Goal: Check status: Check status

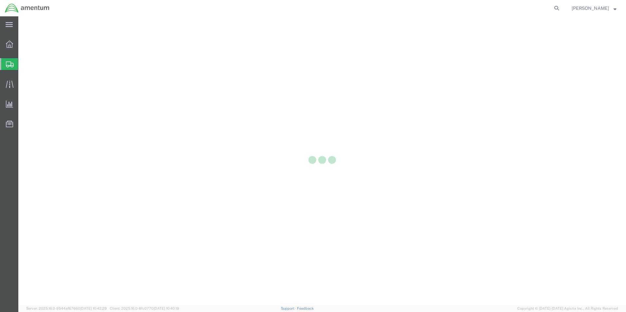
click at [14, 64] on div at bounding box center [9, 64] width 18 height 12
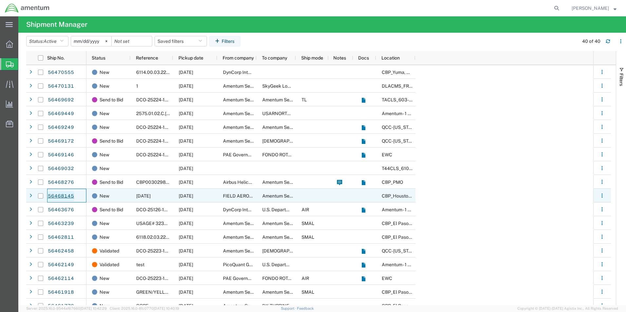
click at [70, 195] on link "56468145" at bounding box center [60, 196] width 27 height 10
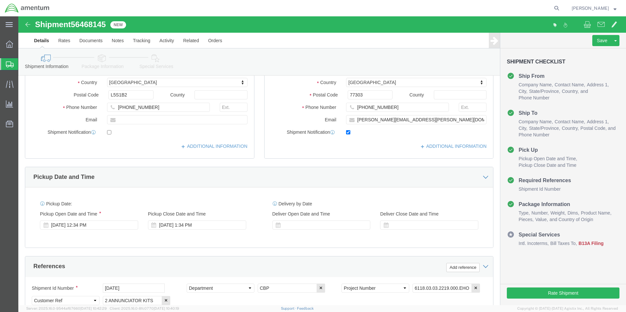
select select
select select "49929"
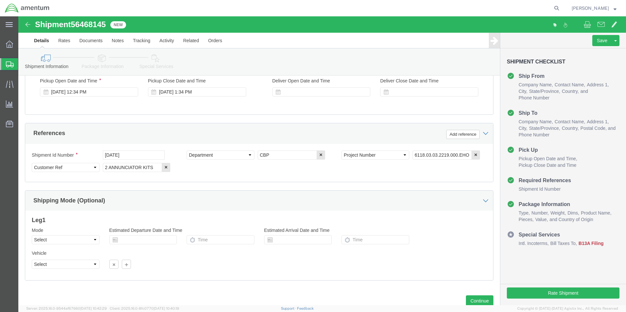
scroll to position [285, 0]
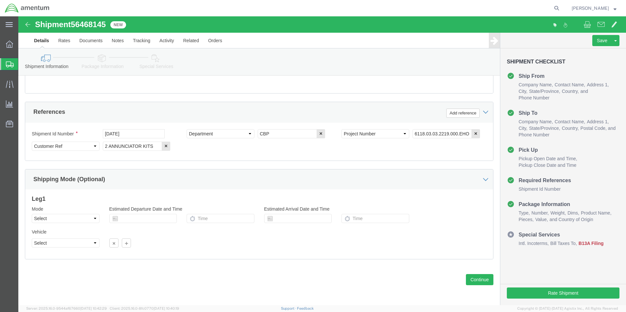
click icon
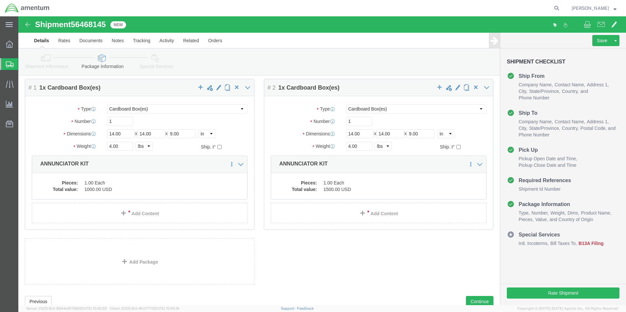
scroll to position [44, 0]
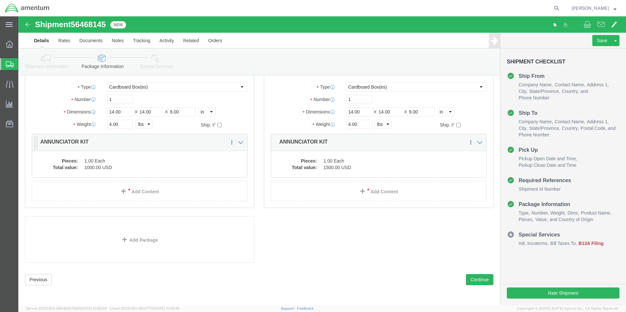
click div "Pieces: 1.00 Each Total value: 1000.00 USD"
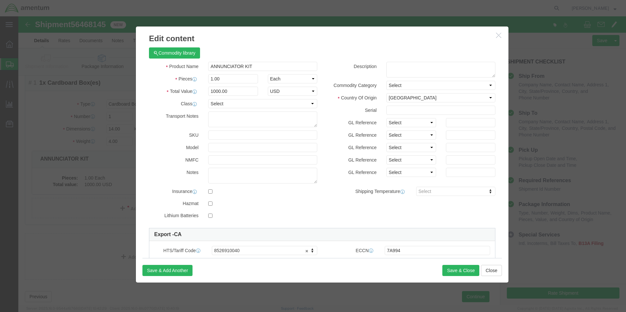
scroll to position [11, 0]
click icon "button"
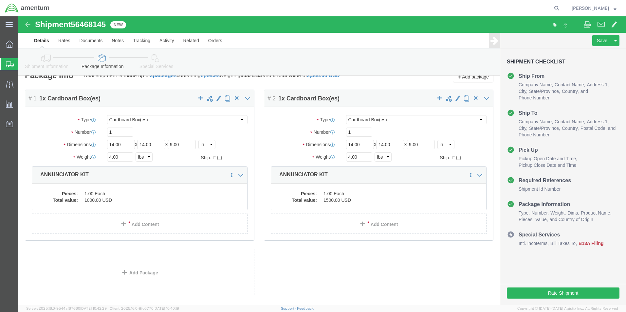
click link "Shipment Information"
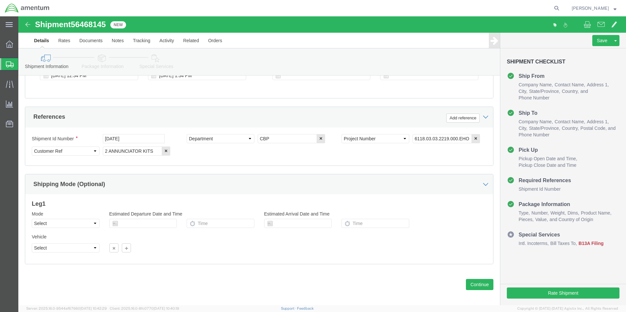
scroll to position [285, 0]
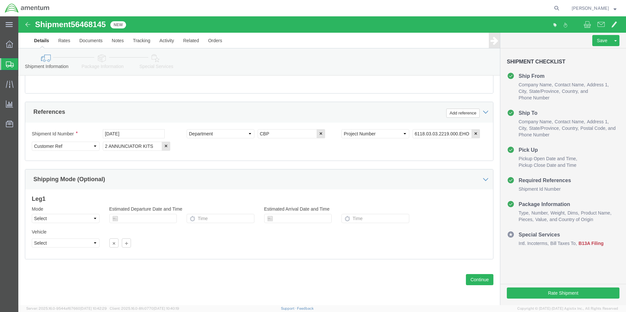
click link "Special Services"
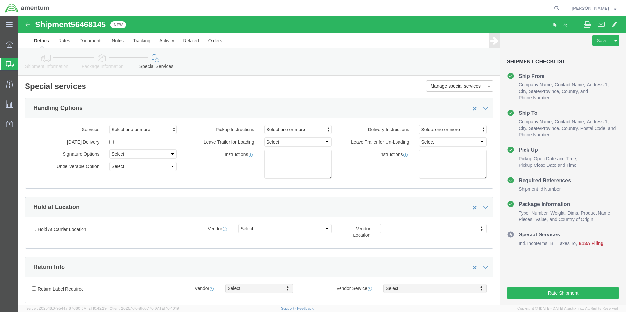
click link "Package Information"
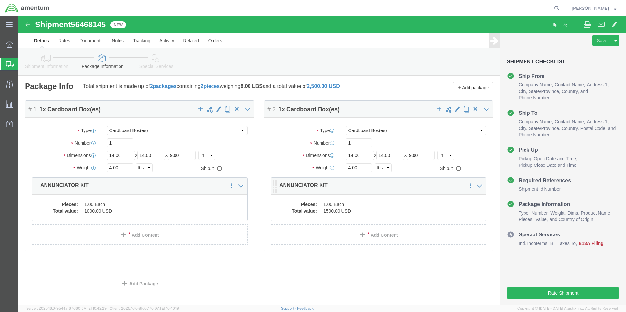
click dd "1500.00 USD"
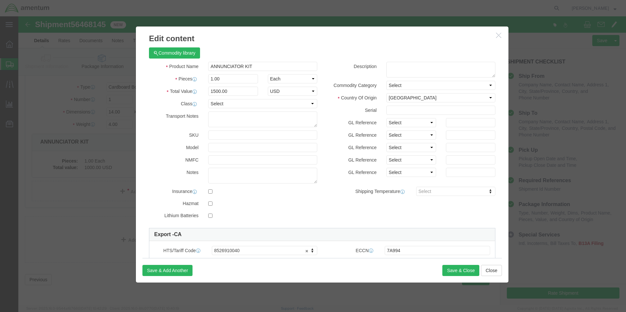
click button "button"
